Goal: Communication & Community: Answer question/provide support

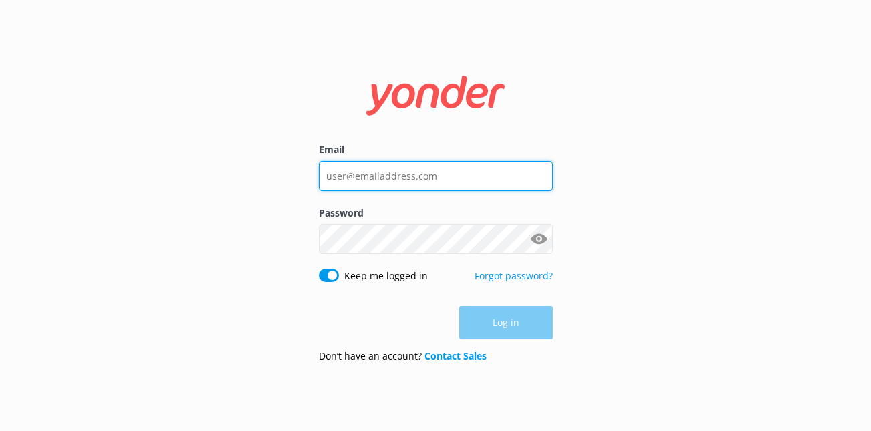
type input "[PERSON_NAME][EMAIL_ADDRESS][DOMAIN_NAME]"
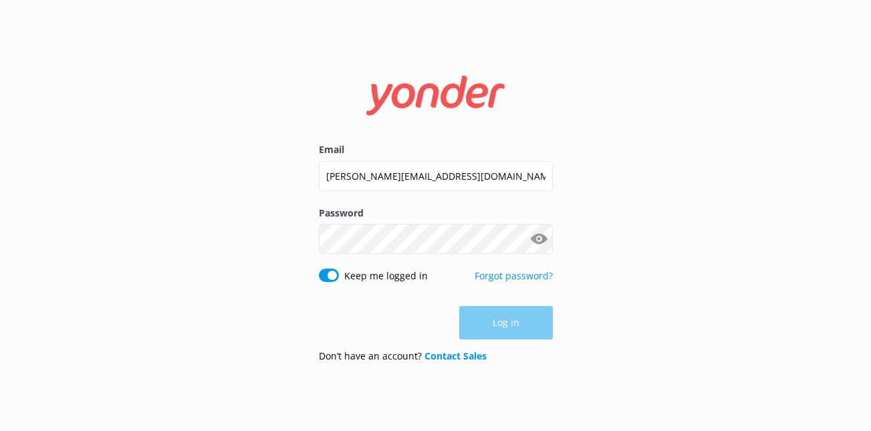
click at [511, 324] on div "Log in" at bounding box center [436, 322] width 234 height 33
click at [491, 335] on button "Log in" at bounding box center [506, 323] width 94 height 33
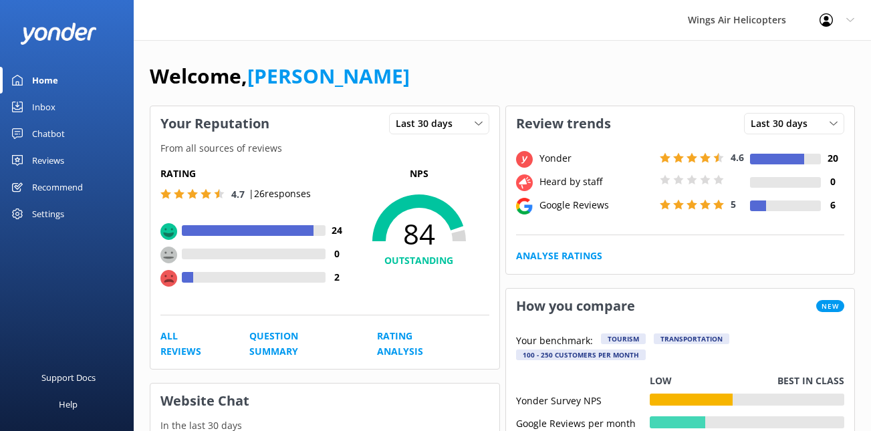
click at [81, 166] on link "Reviews" at bounding box center [67, 160] width 134 height 27
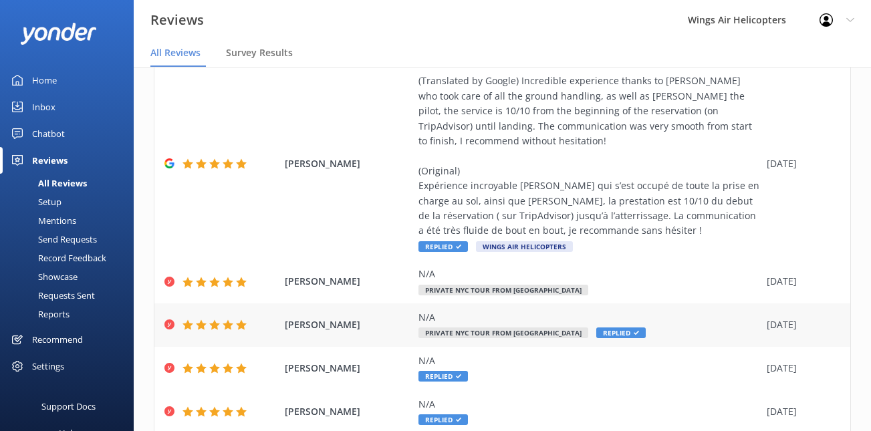
scroll to position [350, 0]
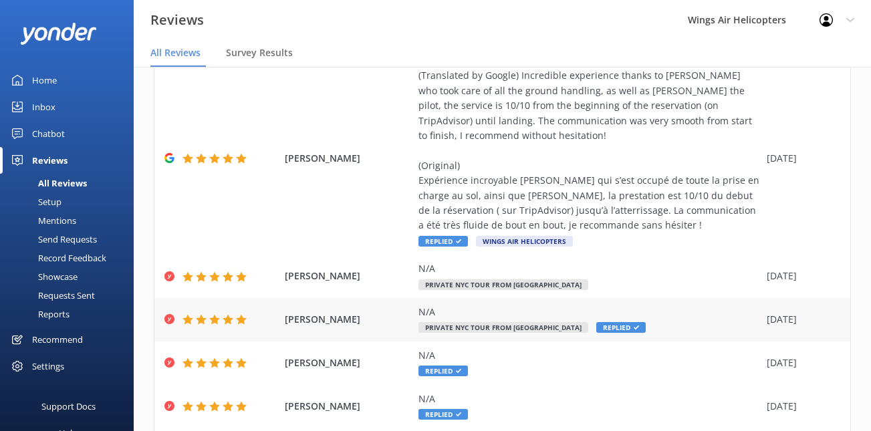
click at [602, 320] on div "N/A Private NYC Tour from [GEOGRAPHIC_DATA] Replied" at bounding box center [589, 320] width 342 height 30
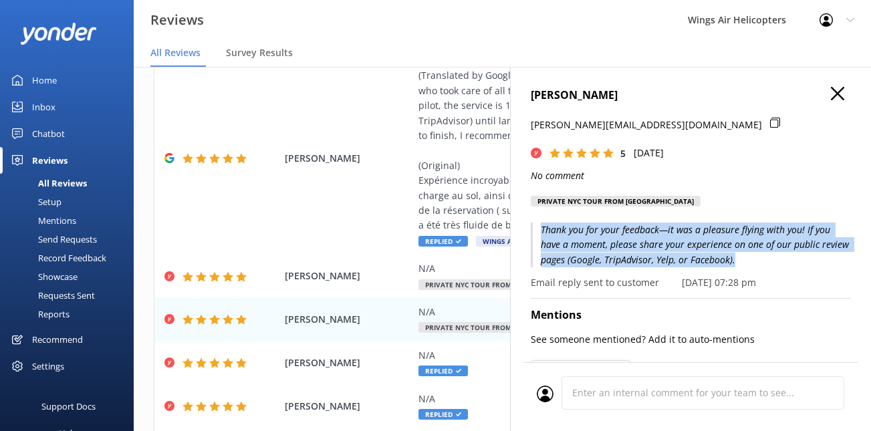
drag, startPoint x: 546, startPoint y: 231, endPoint x: 730, endPoint y: 258, distance: 185.9
click at [730, 258] on p "Thank you for your feedback—it was a pleasure flying with you! If you have a mo…" at bounding box center [691, 245] width 320 height 45
copy p "Thank you for your feedback—it was a pleasure flying with you! If you have a mo…"
click at [840, 94] on icon "button" at bounding box center [837, 93] width 13 height 13
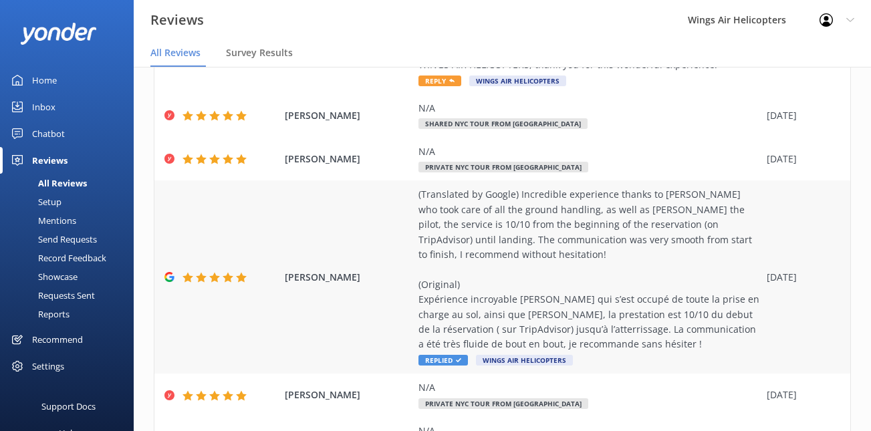
scroll to position [225, 0]
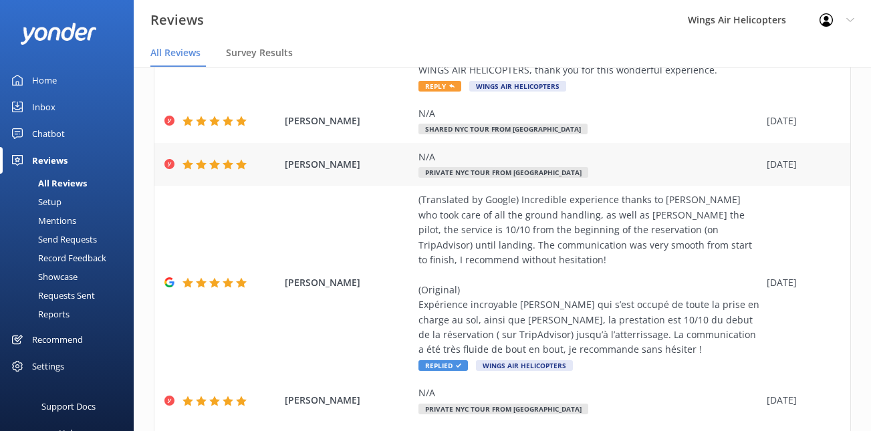
click at [637, 177] on div "N/A Private NYC Tour from [GEOGRAPHIC_DATA]" at bounding box center [589, 165] width 342 height 30
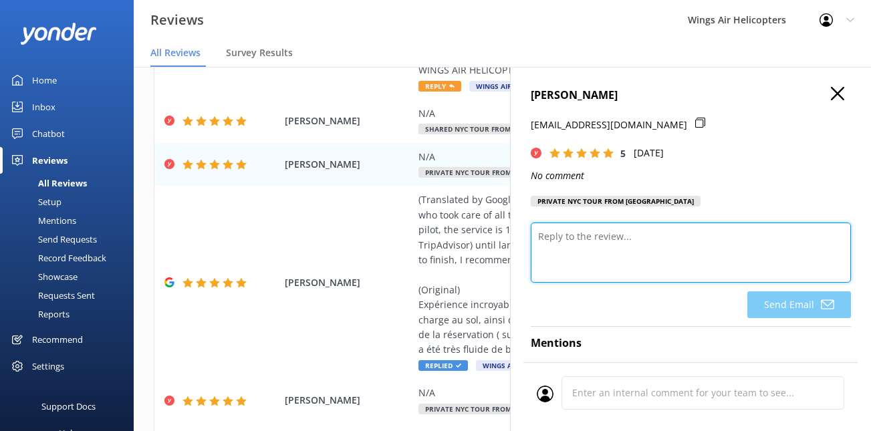
click at [585, 237] on textarea at bounding box center [691, 253] width 320 height 60
paste textarea "Thank you for your feedback—it was a pleasure flying with you! If you have a mo…"
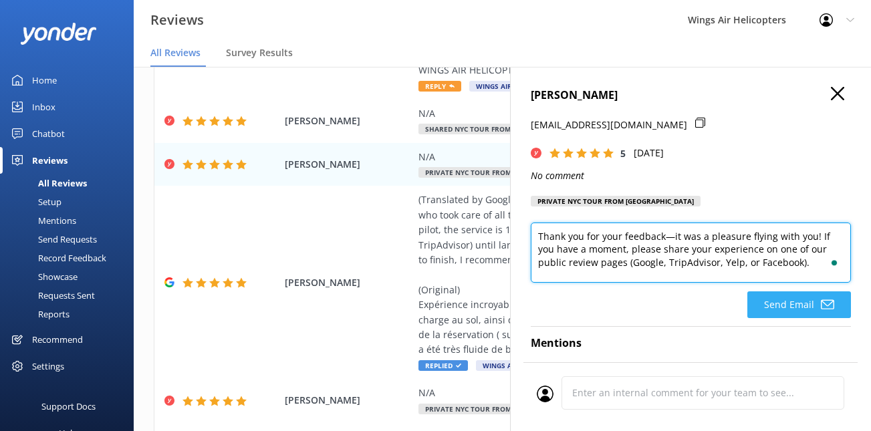
type textarea "Thank you for your feedback—it was a pleasure flying with you! If you have a mo…"
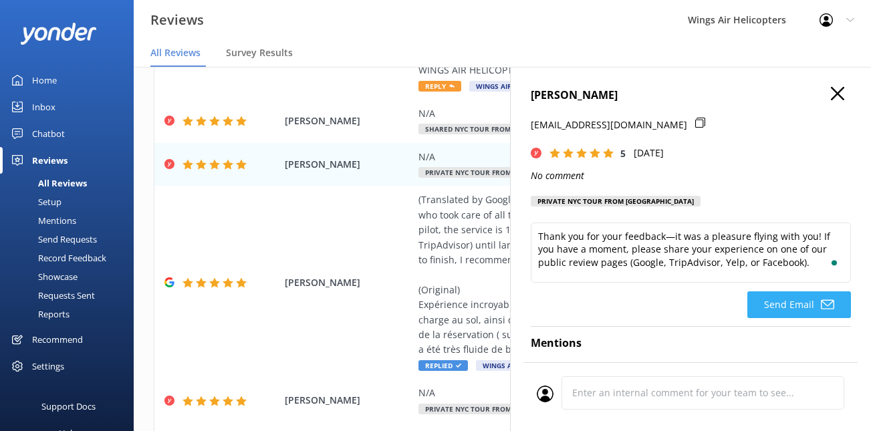
click at [783, 304] on button "Send Email" at bounding box center [799, 304] width 104 height 27
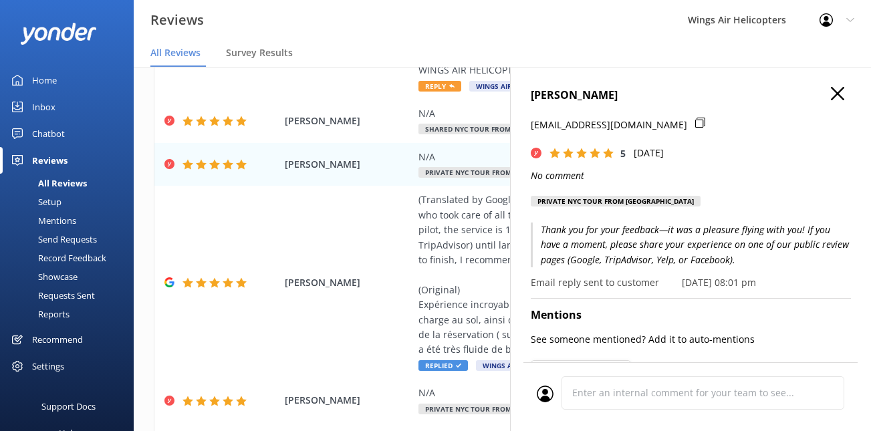
click at [843, 96] on icon "button" at bounding box center [837, 93] width 13 height 13
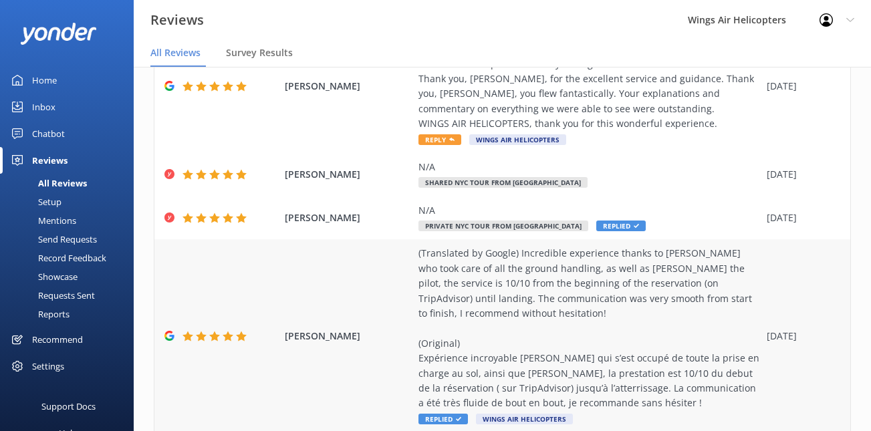
scroll to position [148, 0]
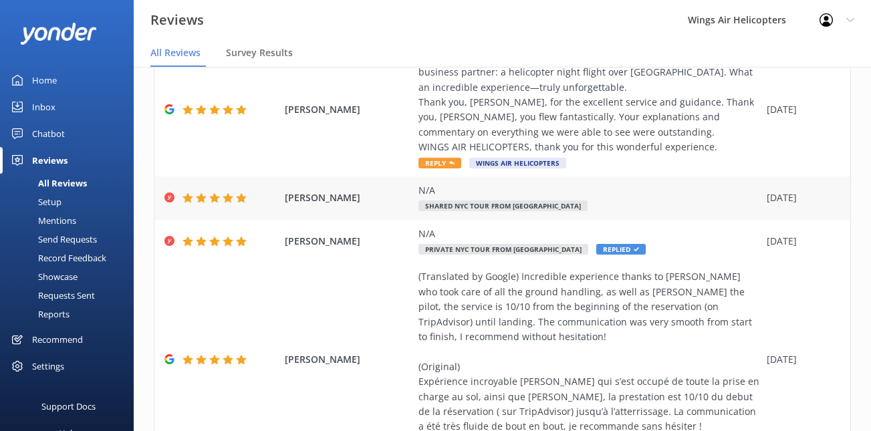
click at [554, 195] on div "N/A" at bounding box center [589, 190] width 342 height 15
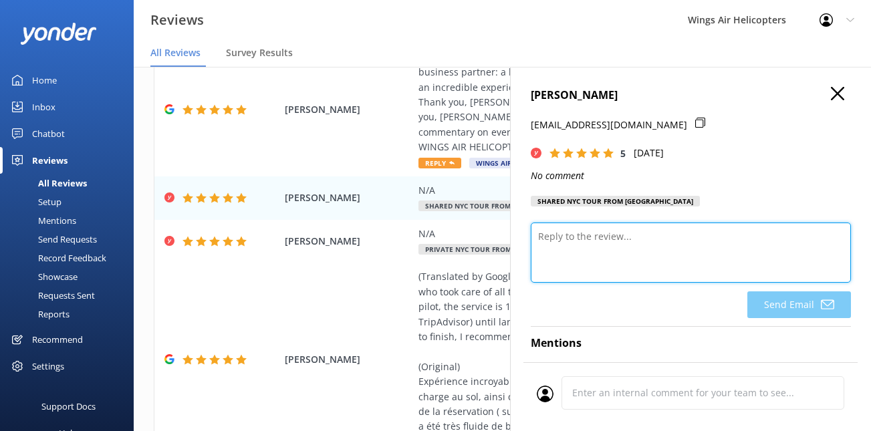
click at [612, 243] on textarea at bounding box center [691, 253] width 320 height 60
paste textarea "Thank you for your feedback—it was a pleasure flying with you! If you have a mo…"
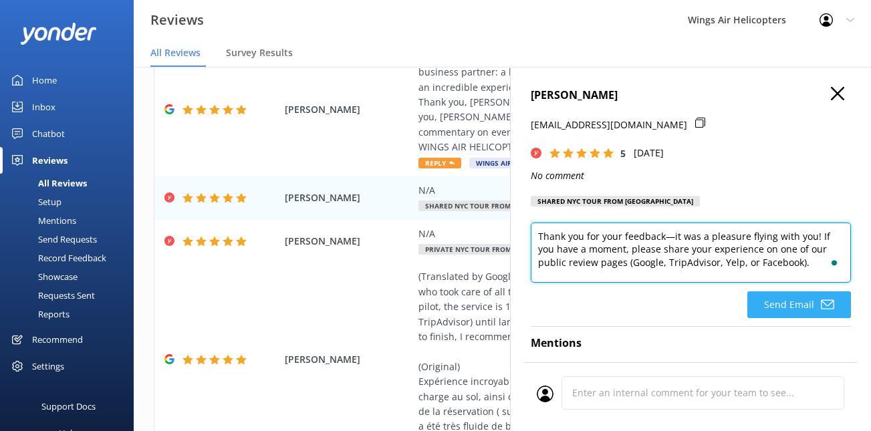
type textarea "Thank you for your feedback—it was a pleasure flying with you! If you have a mo…"
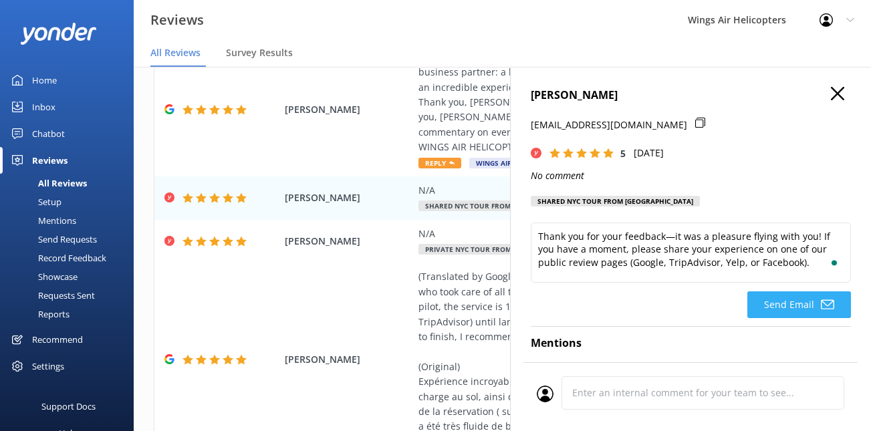
click at [764, 318] on button "Send Email" at bounding box center [799, 304] width 104 height 27
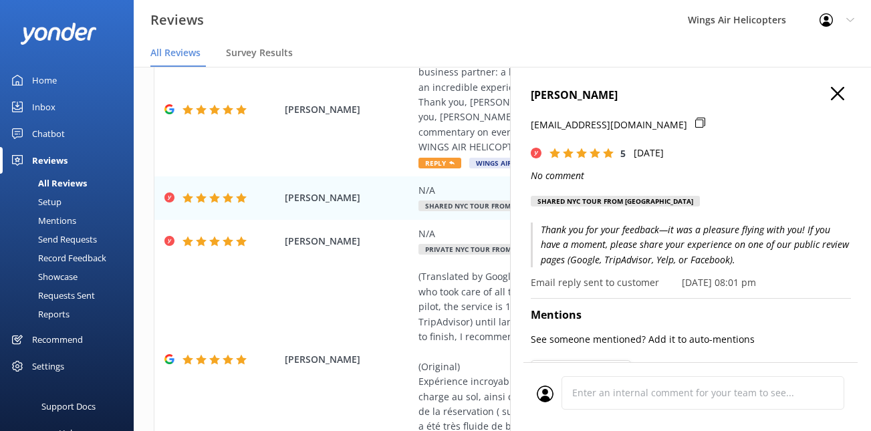
click at [838, 96] on icon "button" at bounding box center [837, 93] width 13 height 13
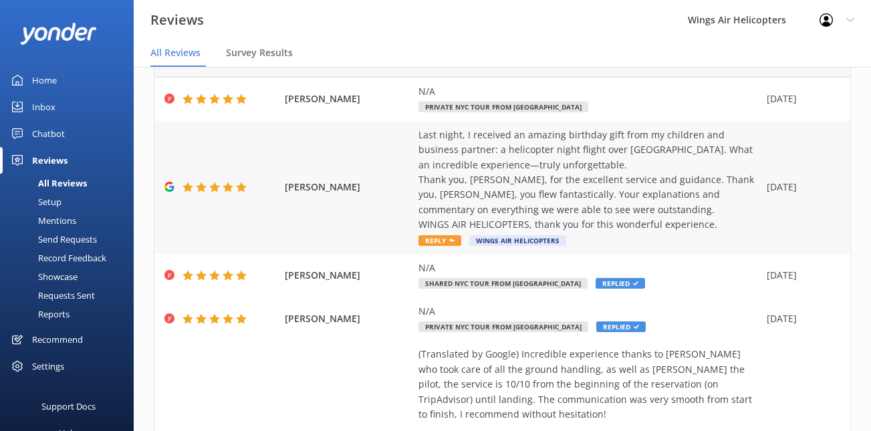
scroll to position [64, 0]
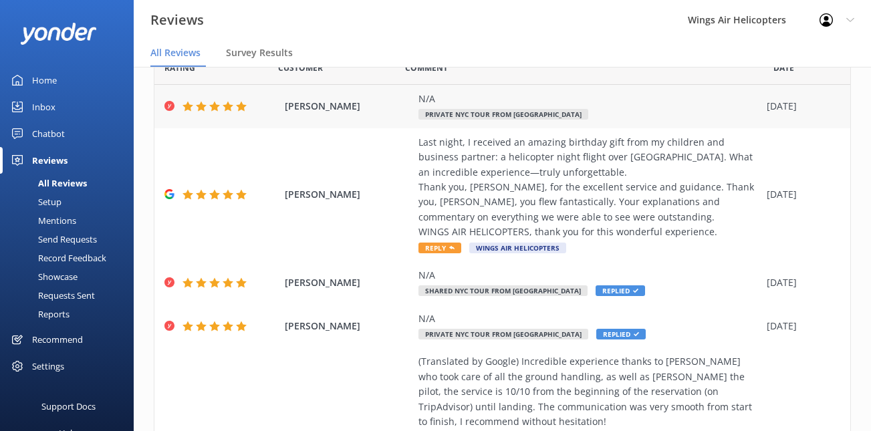
click at [570, 108] on div "N/A Private NYC Tour from [GEOGRAPHIC_DATA]" at bounding box center [589, 107] width 342 height 30
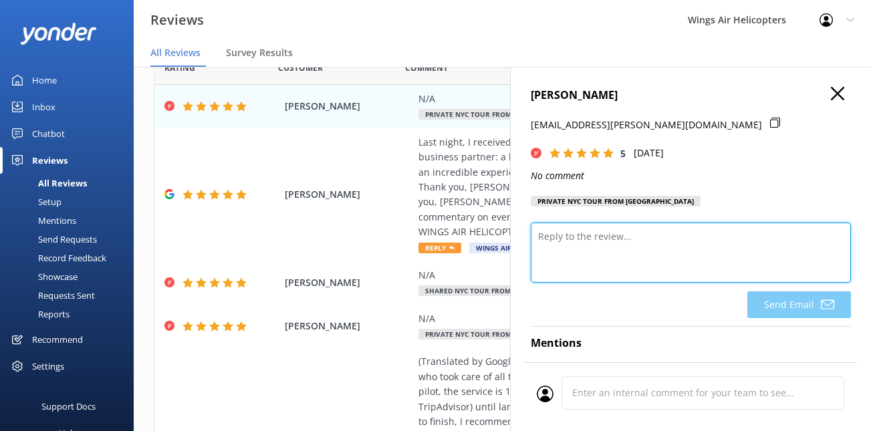
click at [646, 229] on textarea at bounding box center [691, 253] width 320 height 60
paste textarea "Thank you for your feedback—it was a pleasure flying with you! If you have a mo…"
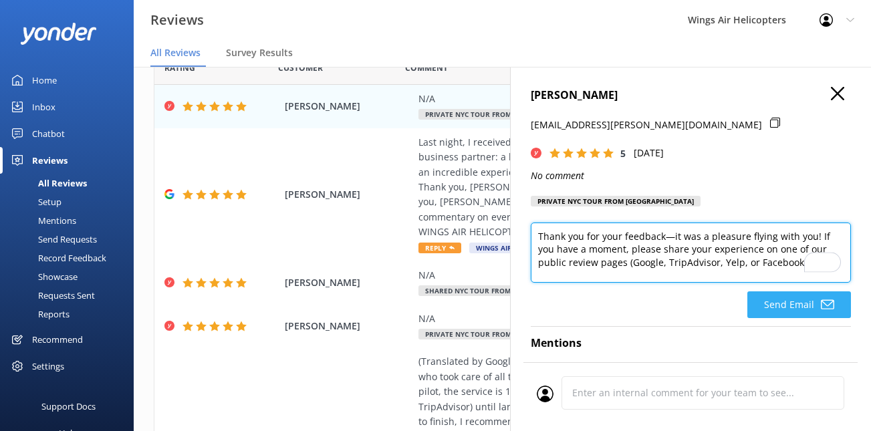
type textarea "Thank you for your feedback—it was a pleasure flying with you! If you have a mo…"
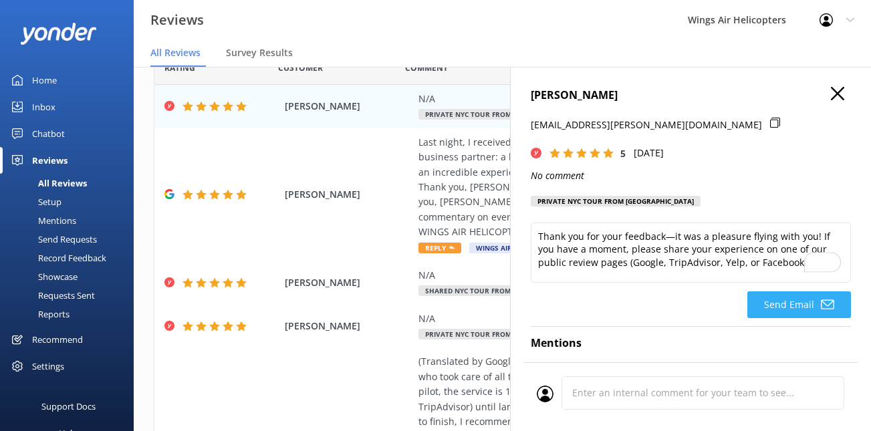
click at [771, 307] on button "Send Email" at bounding box center [799, 304] width 104 height 27
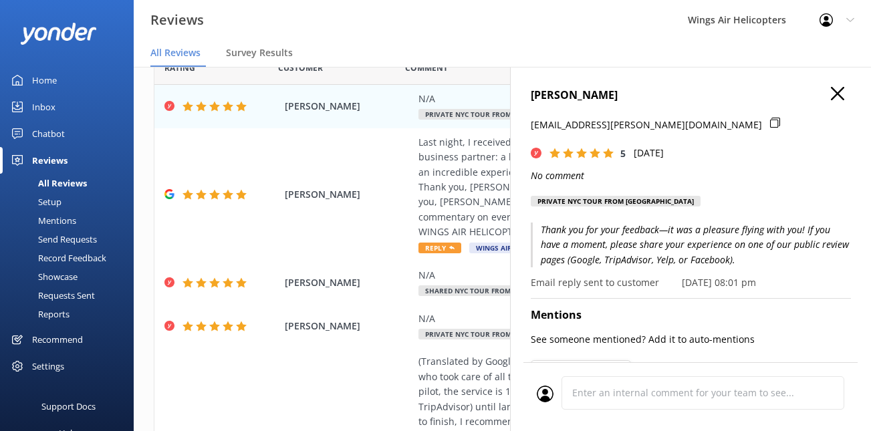
click at [839, 91] on use "button" at bounding box center [837, 93] width 13 height 13
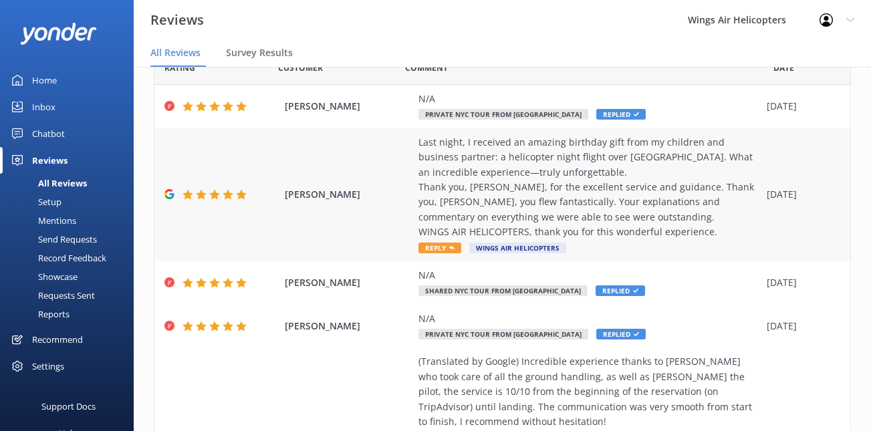
click at [508, 140] on div "Last night, I received an amazing birthday gift from my children and business p…" at bounding box center [589, 187] width 342 height 105
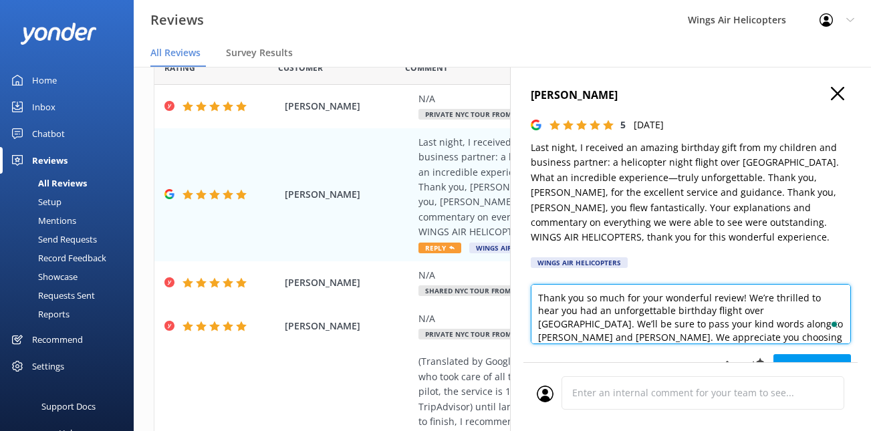
drag, startPoint x: 759, startPoint y: 313, endPoint x: 753, endPoint y: 321, distance: 10.0
click at [753, 321] on textarea "Thank you so much for your wonderful review! We’re thrilled to hear you had an …" at bounding box center [691, 314] width 320 height 60
type textarea "Thank you so much for your wonderful review! We’re thrilled to hear you had an …"
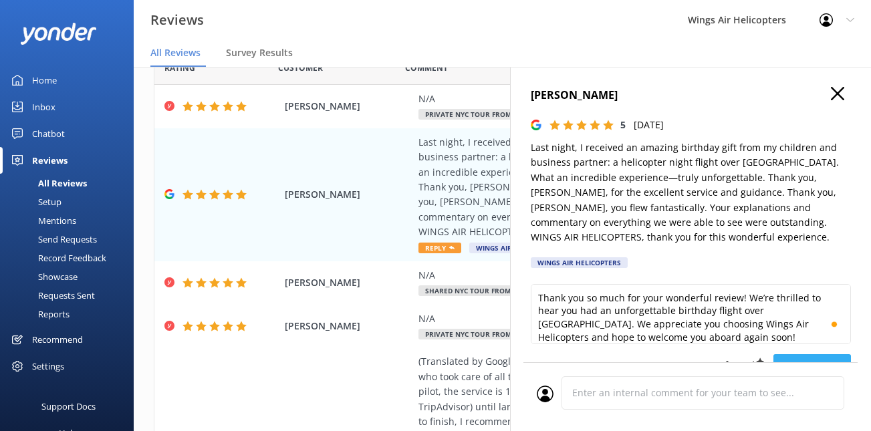
click at [794, 360] on button "Post reply" at bounding box center [812, 367] width 78 height 27
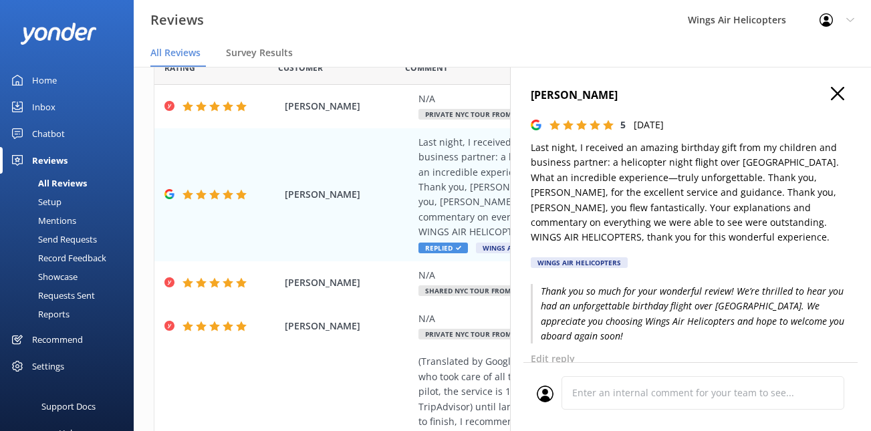
click at [840, 94] on icon "button" at bounding box center [837, 93] width 13 height 13
